Goal: Find specific page/section: Find specific page/section

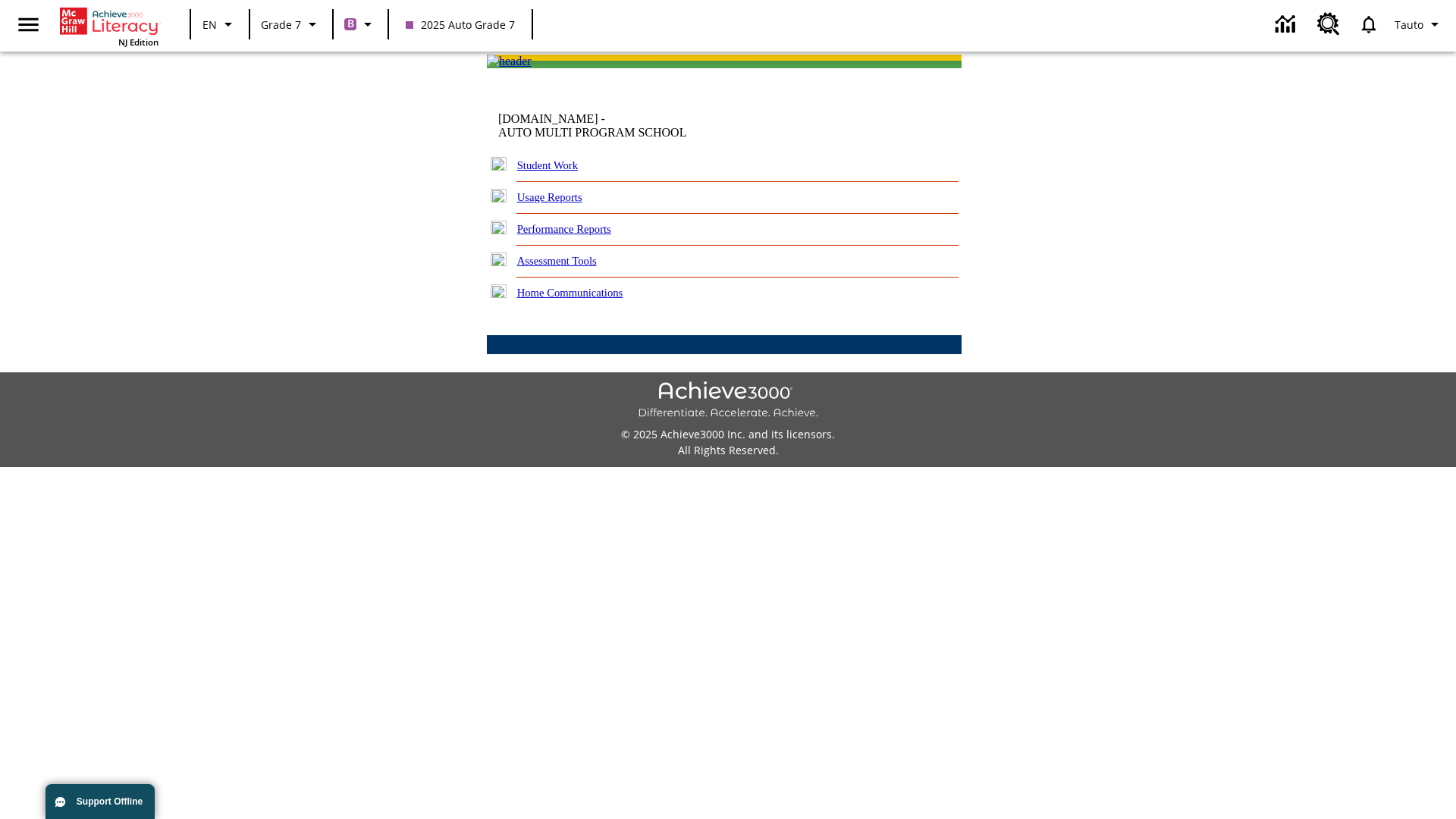
click at [558, 171] on link "Student Work" at bounding box center [547, 165] width 60 height 12
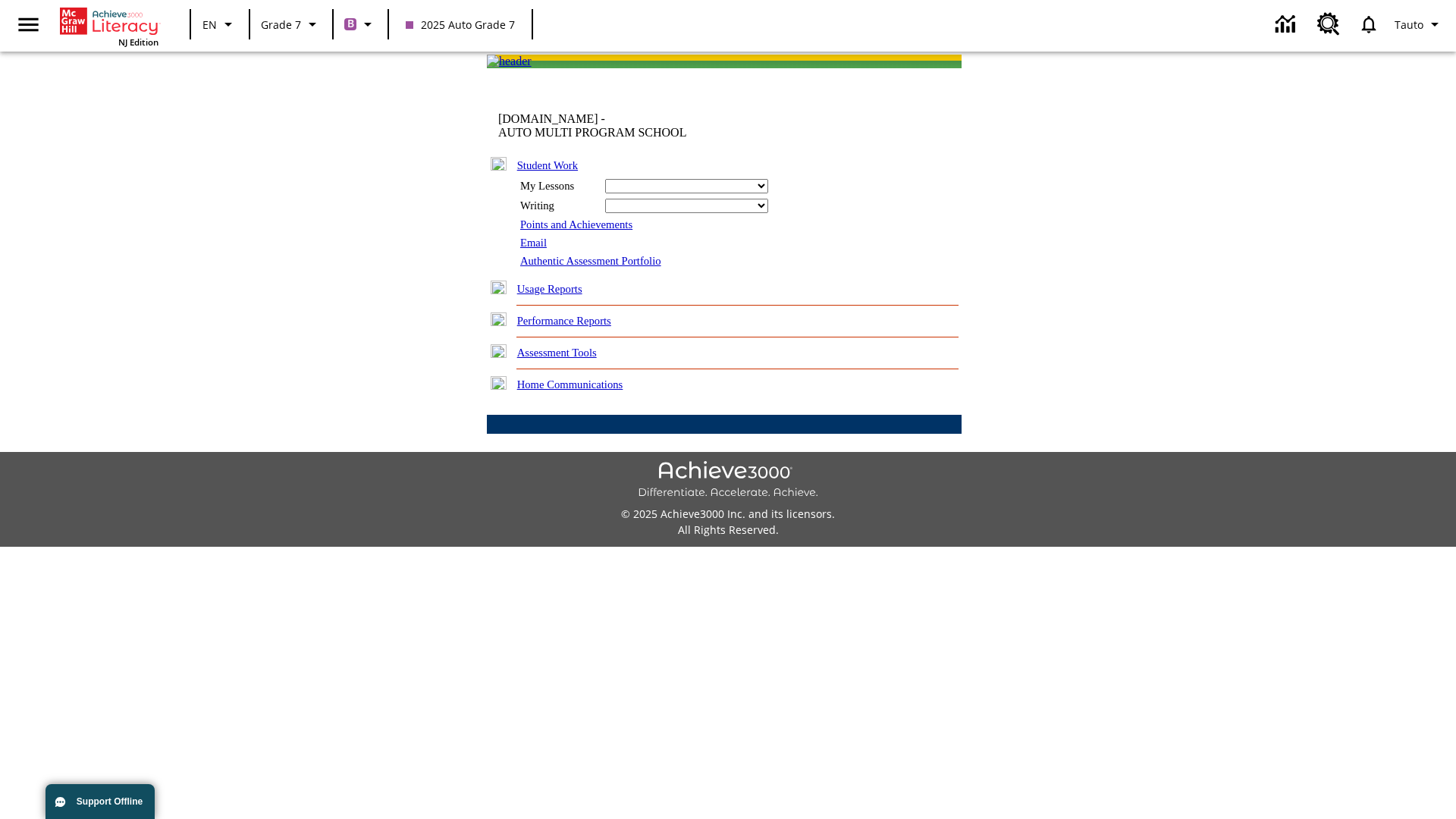
click at [534, 249] on link "Email" at bounding box center [534, 242] width 26 height 12
